Goal: Task Accomplishment & Management: Manage account settings

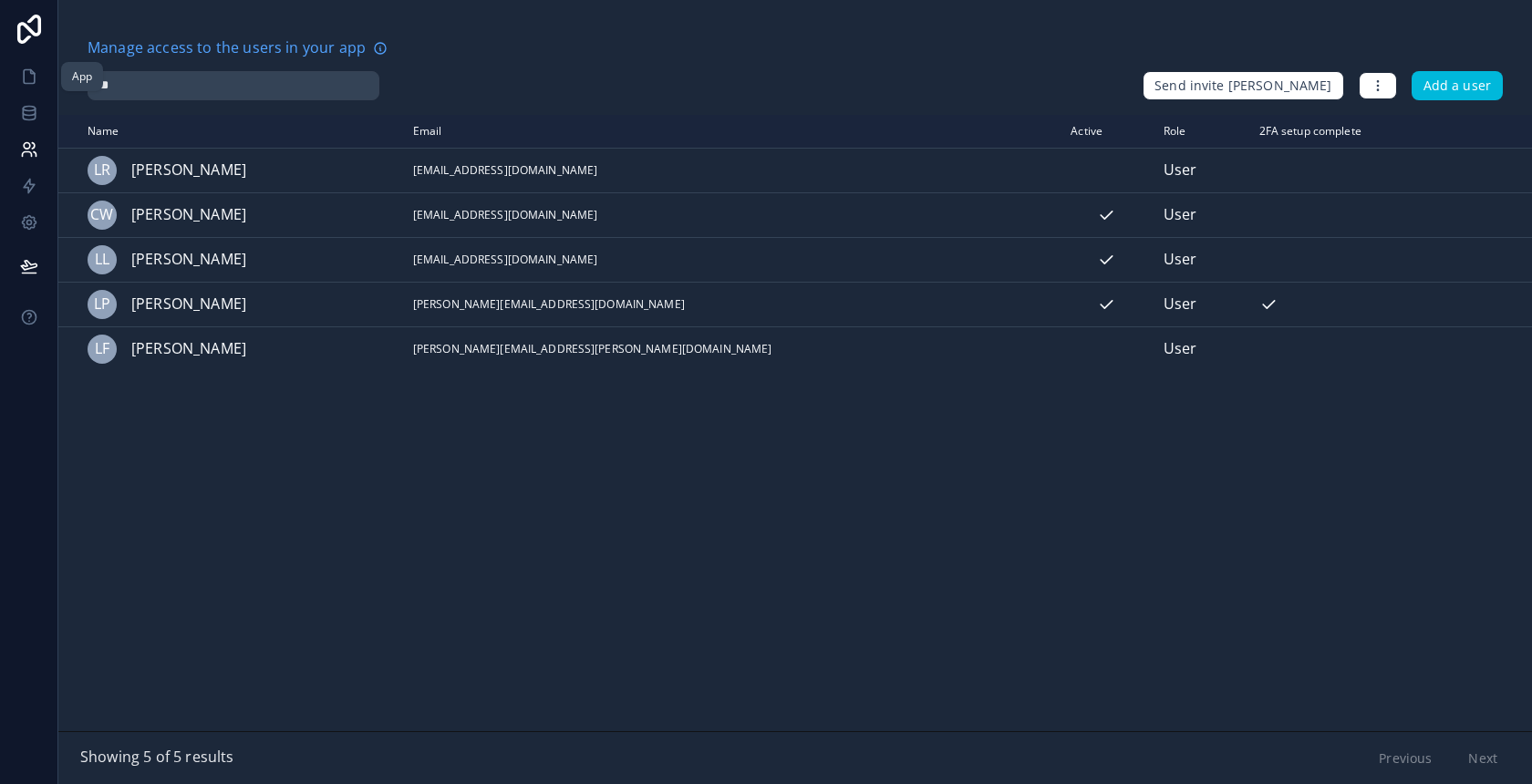
click at [15, 73] on link at bounding box center [28, 76] width 57 height 37
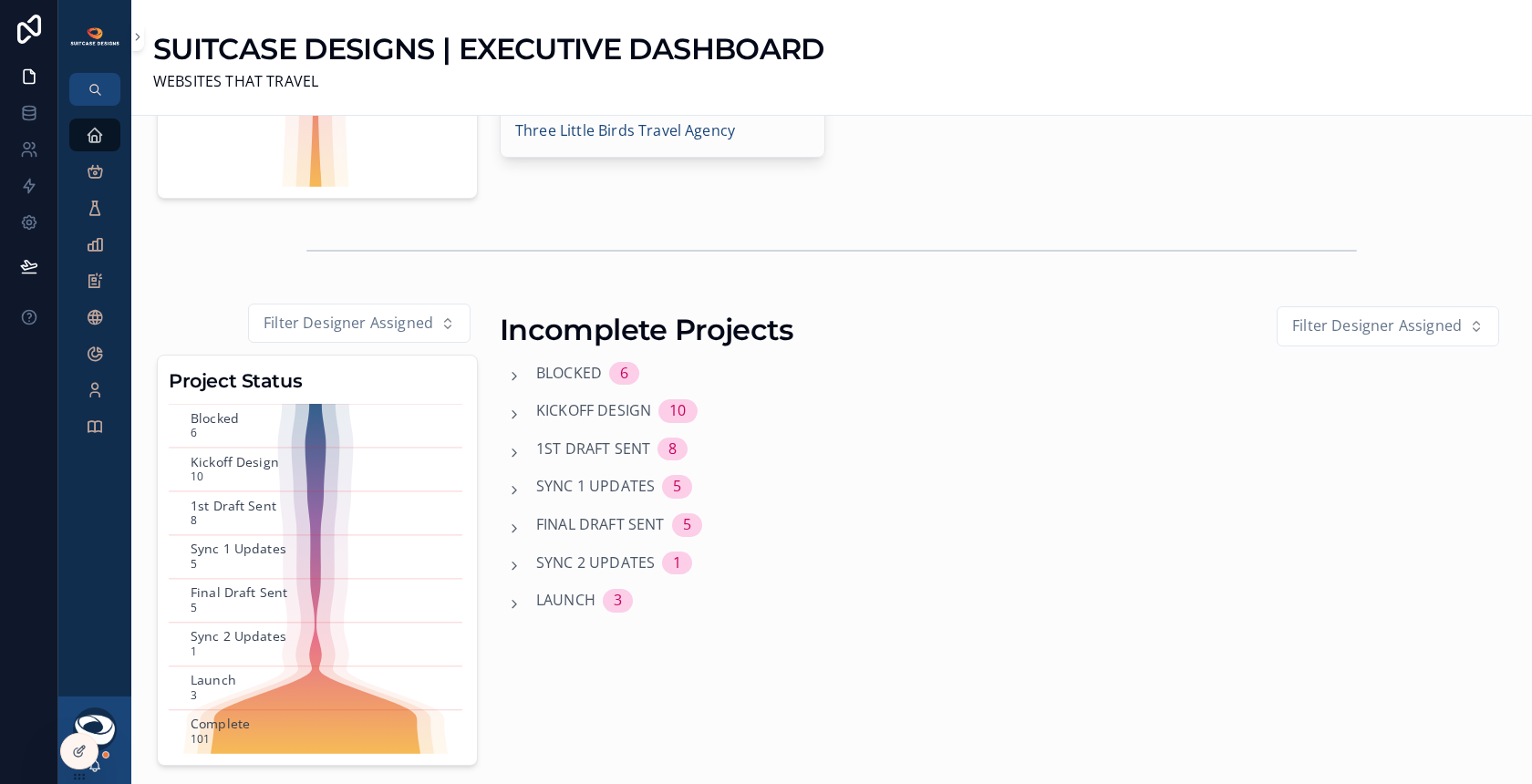
scroll to position [354, 0]
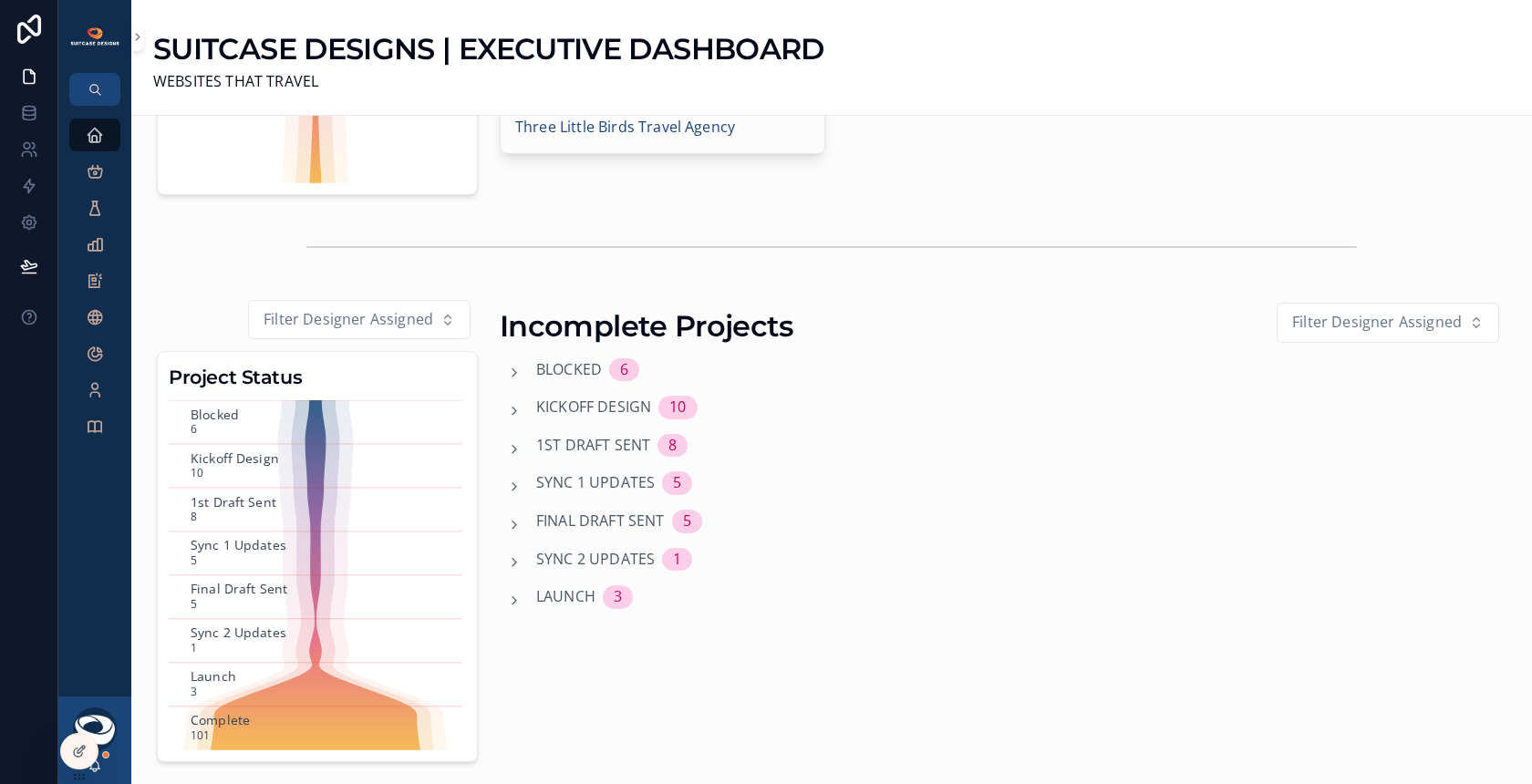
click at [557, 435] on span "1st Draft Sent" at bounding box center [593, 446] width 114 height 24
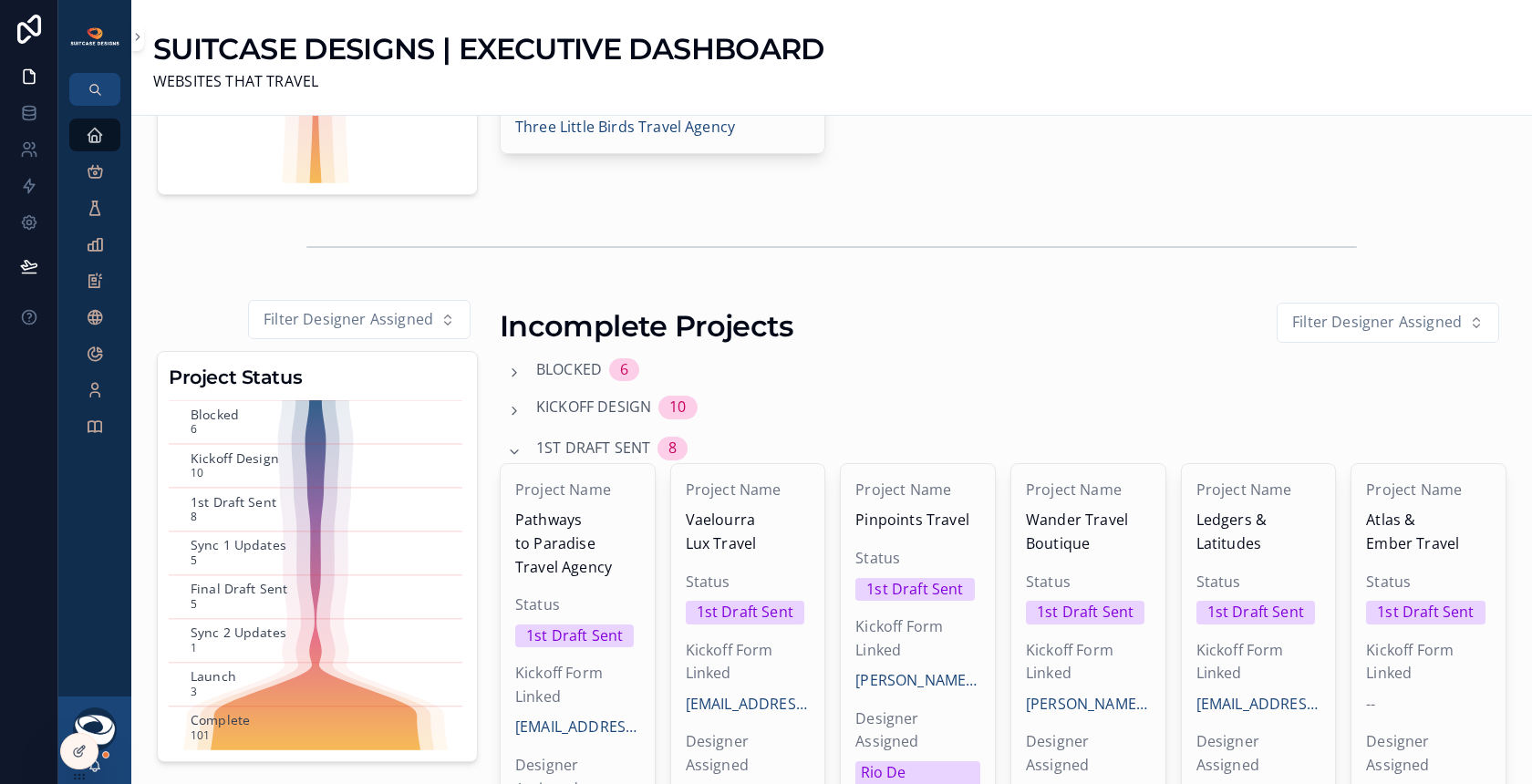
click at [614, 403] on span "Kickoff Design" at bounding box center [593, 407] width 115 height 24
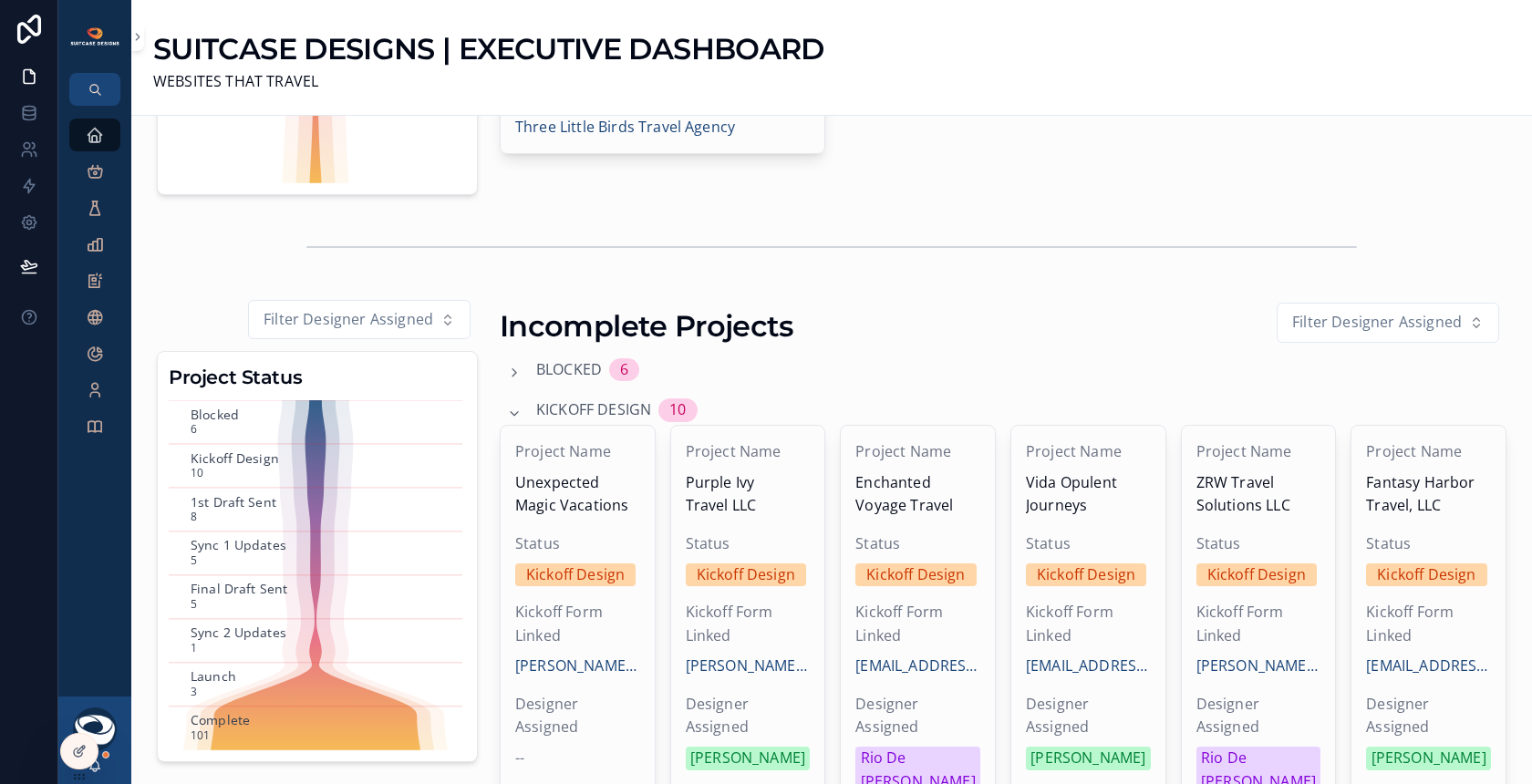
click at [1075, 504] on span "Vida Opulent Journeys" at bounding box center [1088, 495] width 125 height 46
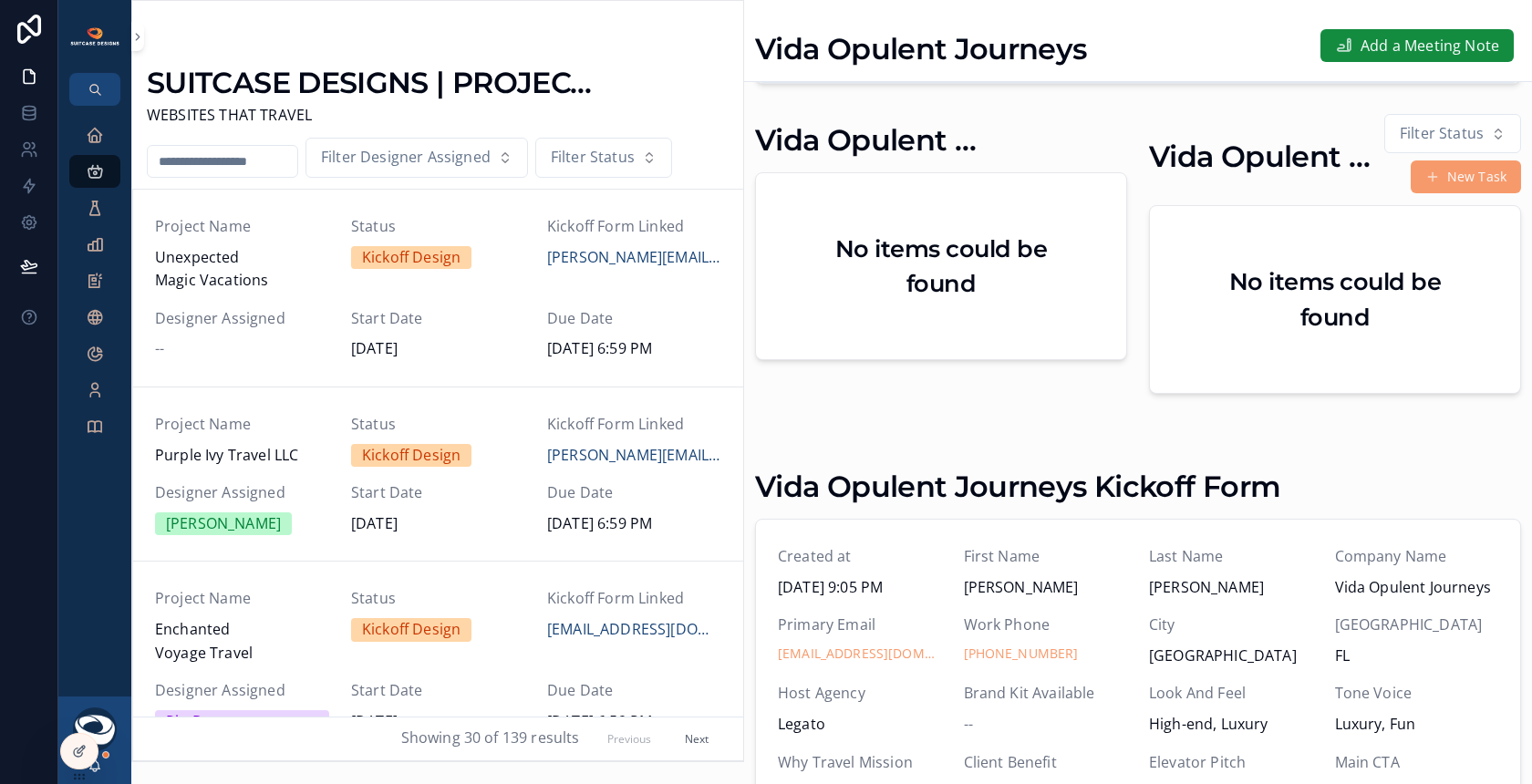
scroll to position [464, 0]
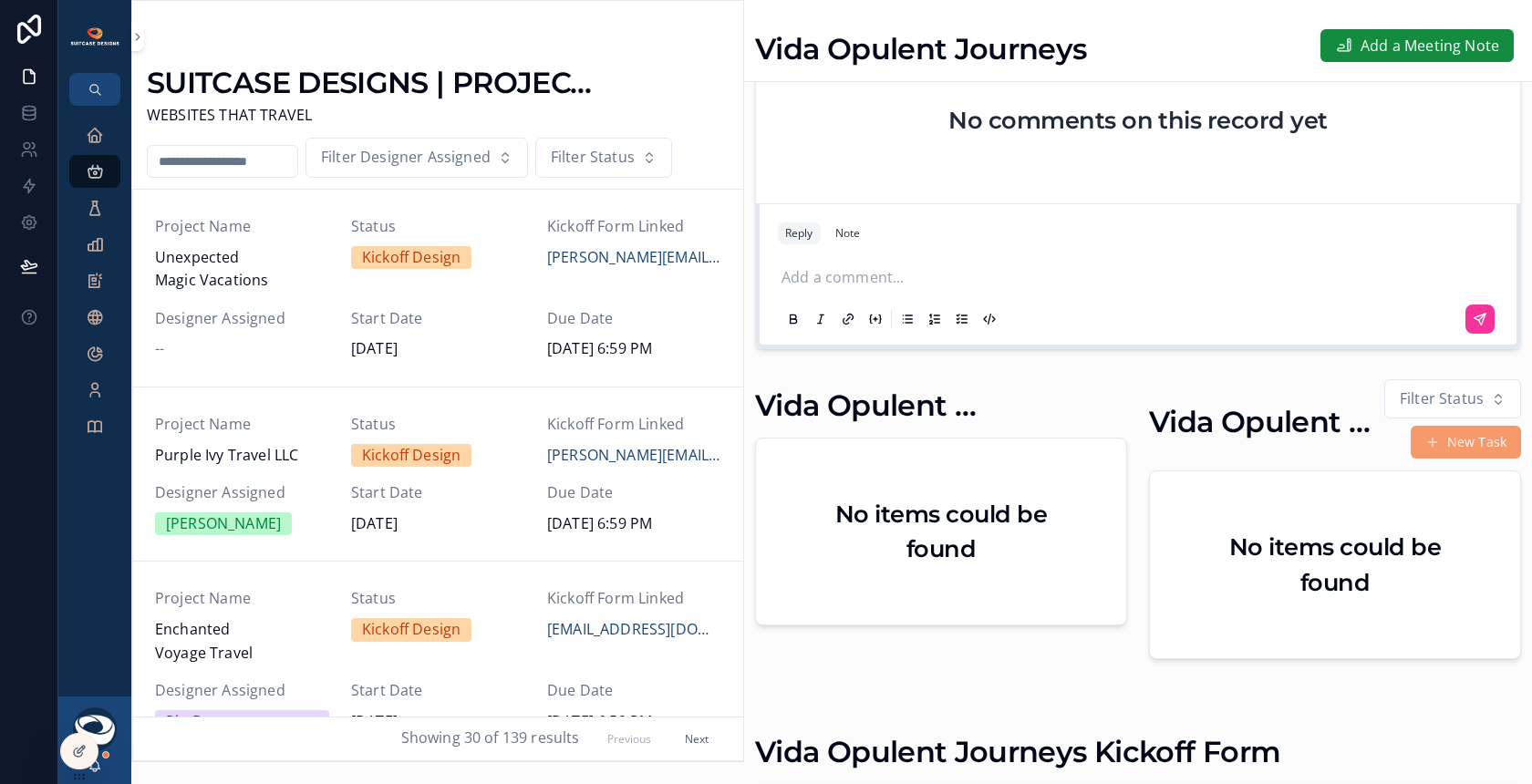
click at [98, 134] on icon "scrollable content" at bounding box center [95, 134] width 18 height 18
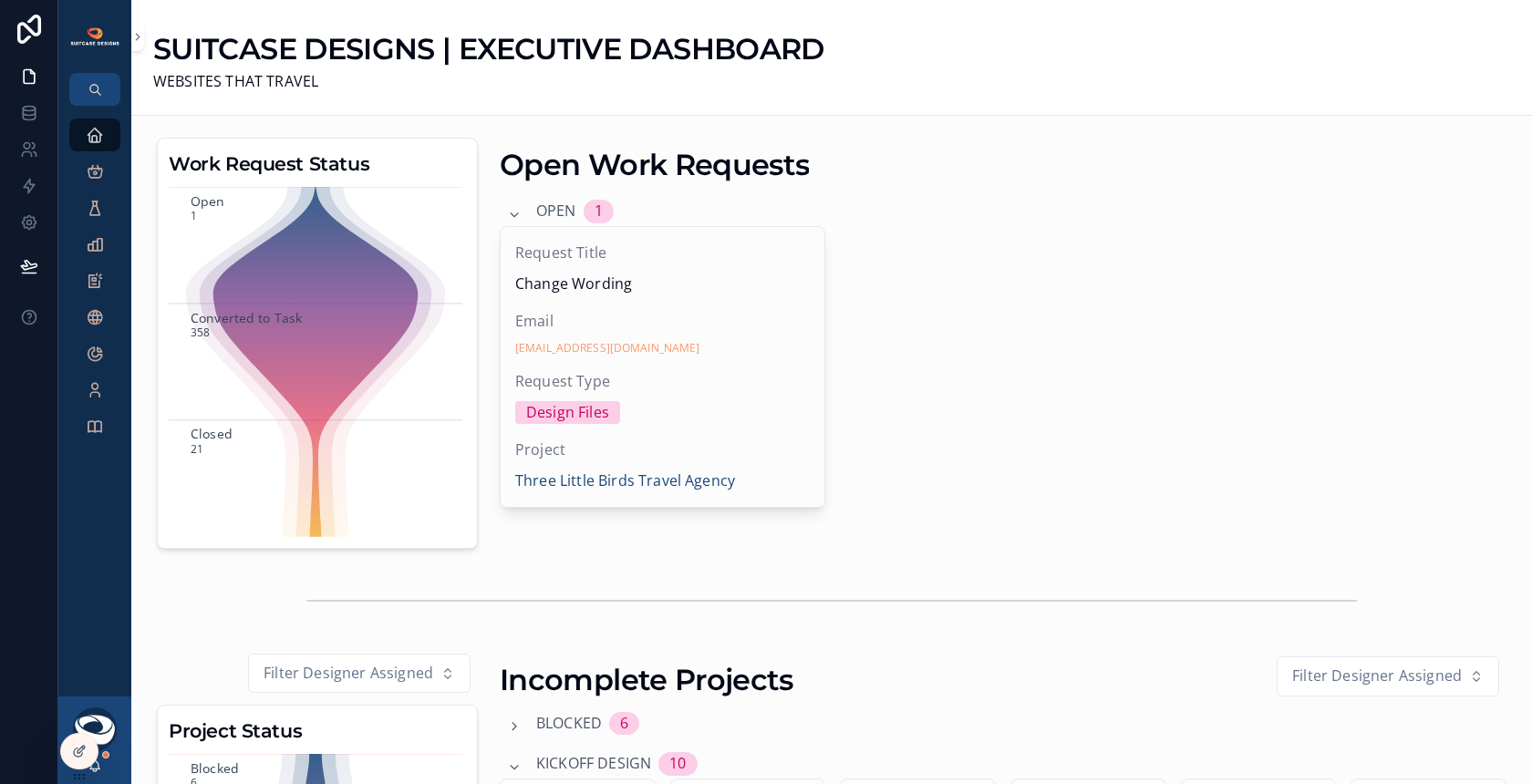
click at [719, 310] on span "Email" at bounding box center [663, 322] width 295 height 24
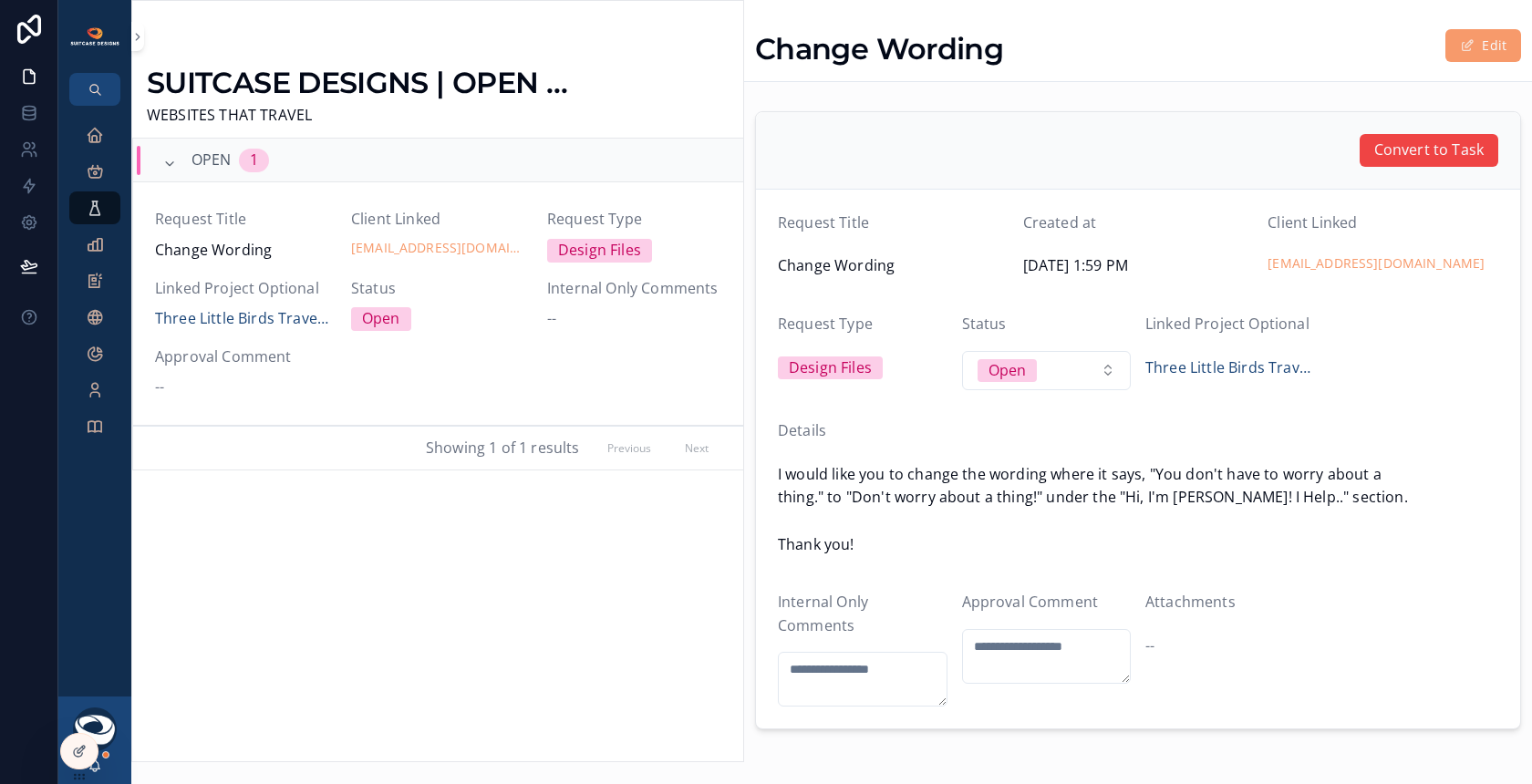
click at [1417, 152] on span "Convert to Task" at bounding box center [1429, 150] width 109 height 24
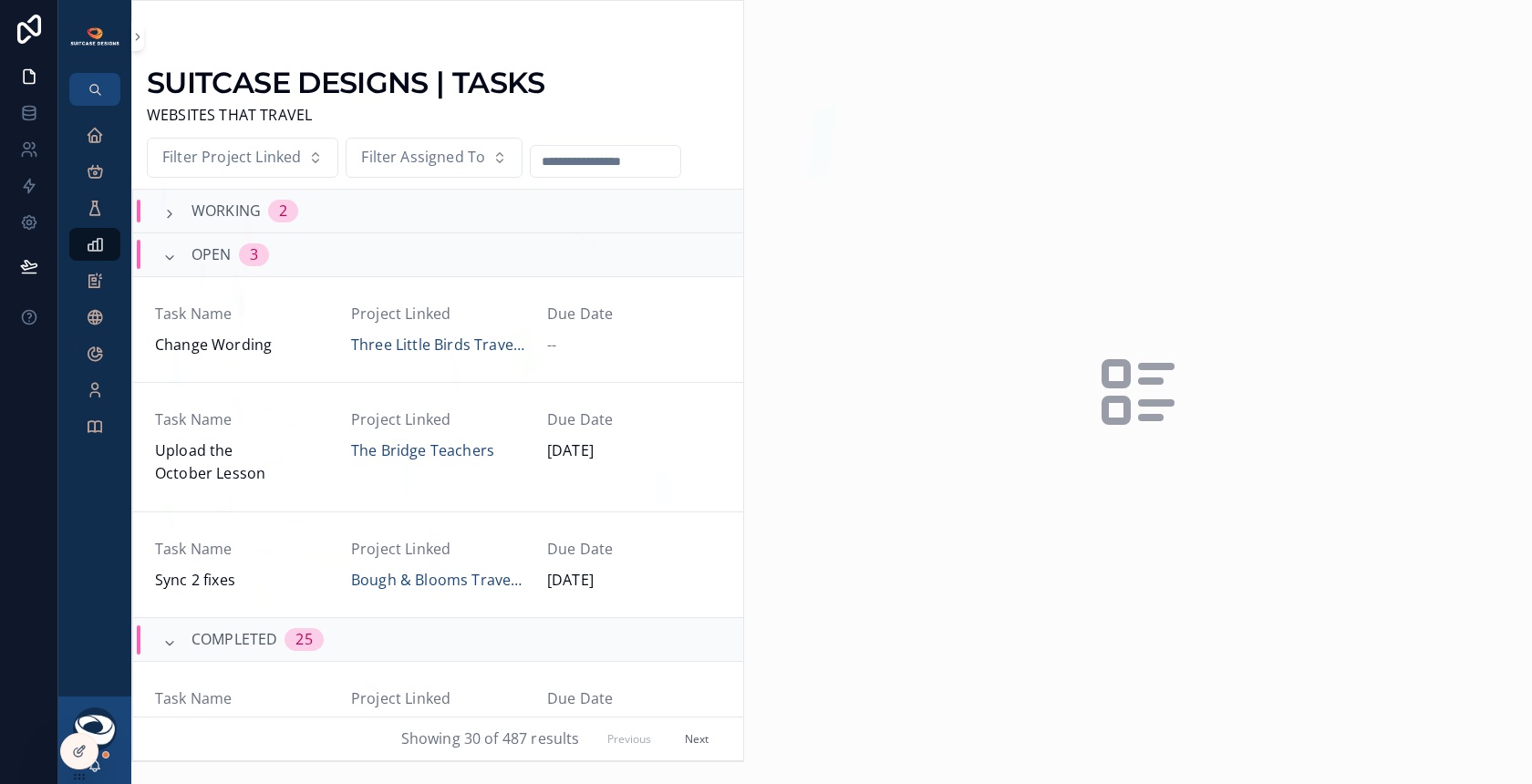
click at [614, 338] on div "--" at bounding box center [634, 345] width 174 height 24
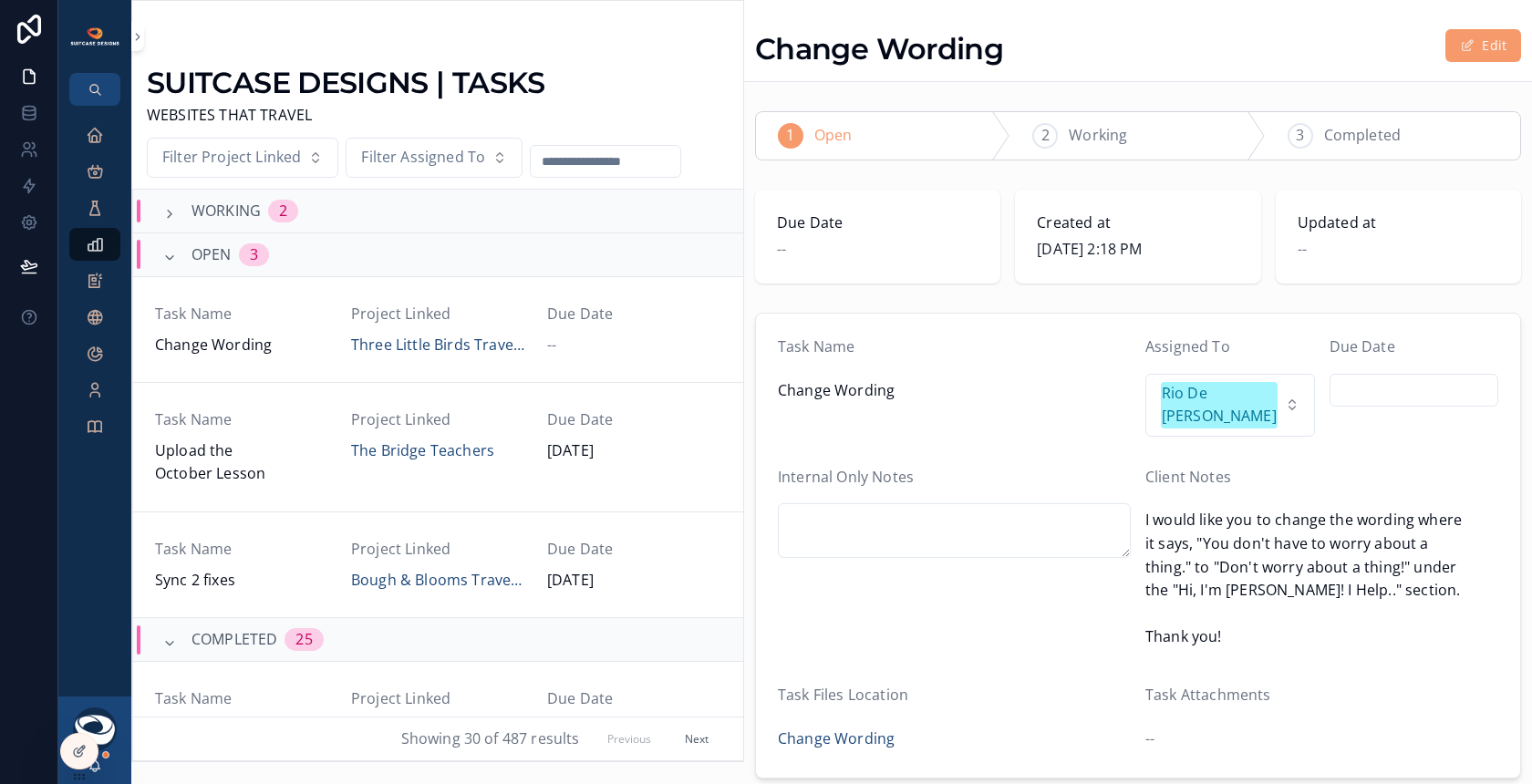
click at [1396, 383] on input "scrollable content" at bounding box center [1415, 390] width 168 height 25
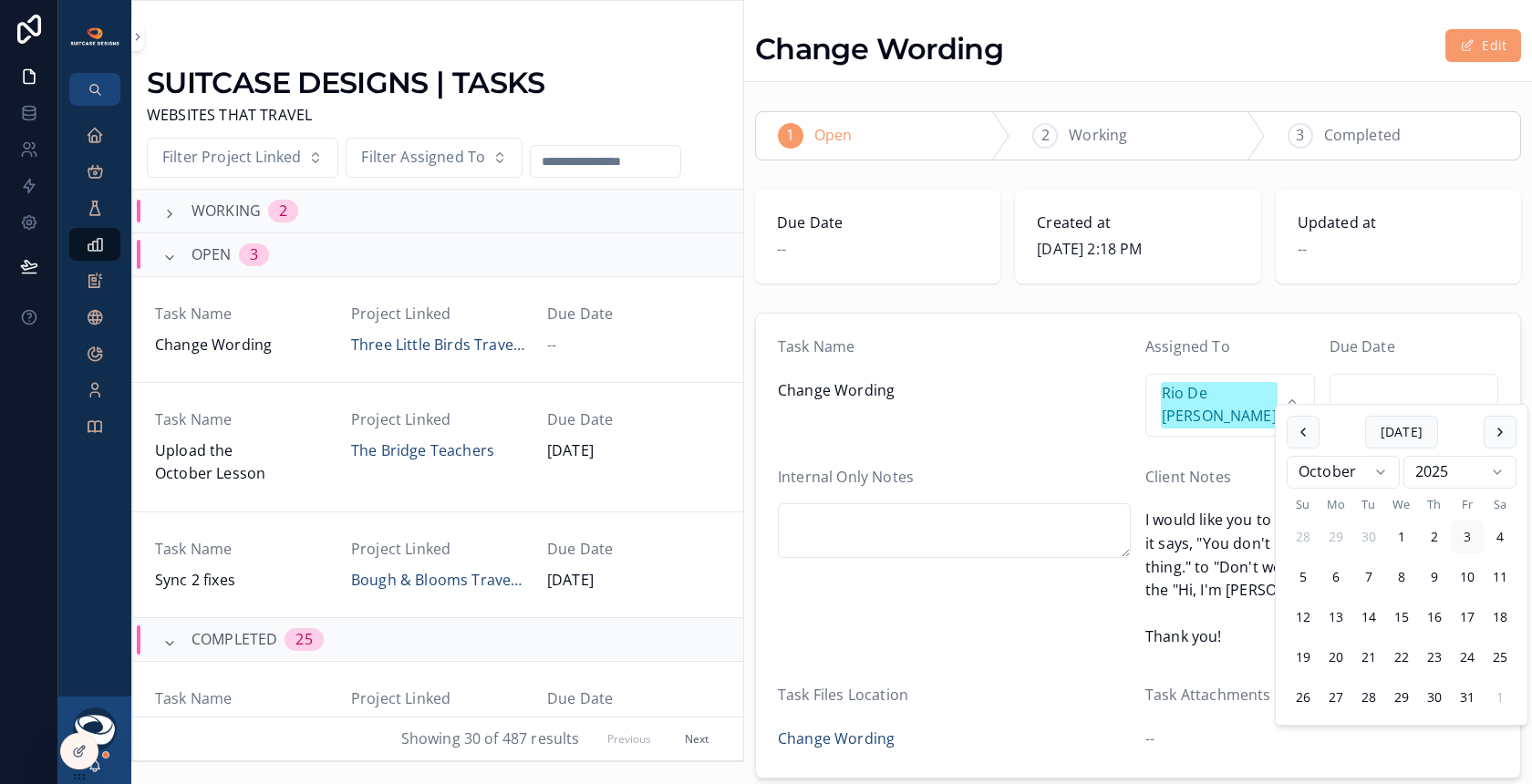
click at [1504, 539] on button "4" at bounding box center [1500, 537] width 33 height 33
type input "*********"
click at [926, 610] on div "Internal Only Notes" at bounding box center [954, 560] width 353 height 189
